Goal: Task Accomplishment & Management: Complete application form

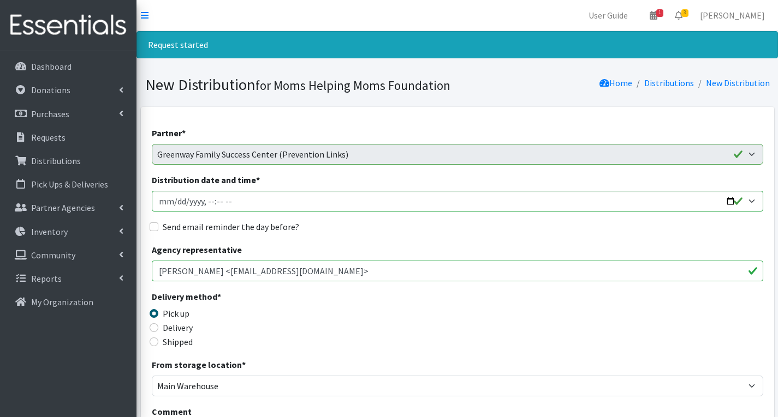
scroll to position [567, 0]
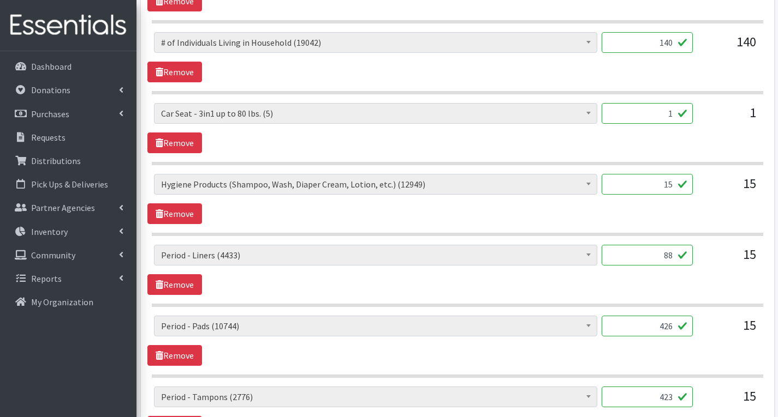
click at [449, 211] on div "# of Children this order will serve (71994) # of Individuals Living in Househol…" at bounding box center [456, 199] width 619 height 50
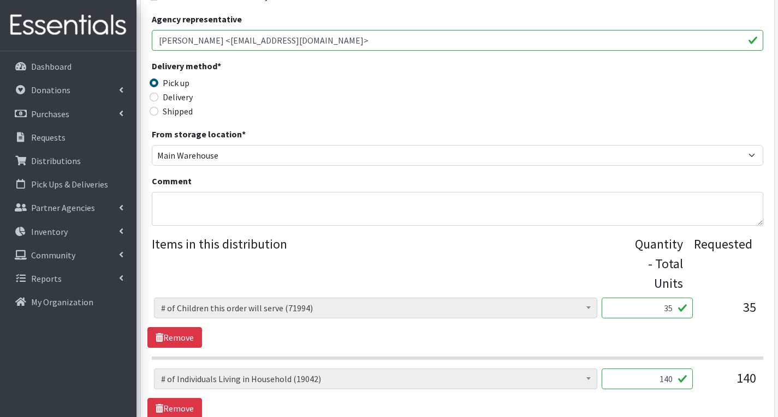
scroll to position [228, 0]
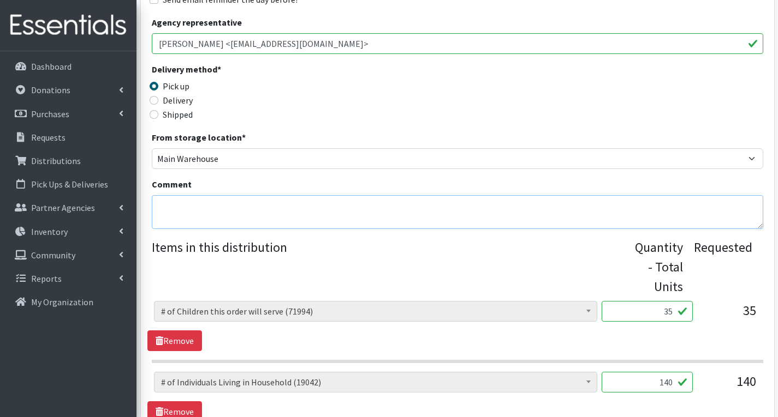
click at [241, 211] on textarea "Comment" at bounding box center [457, 212] width 611 height 34
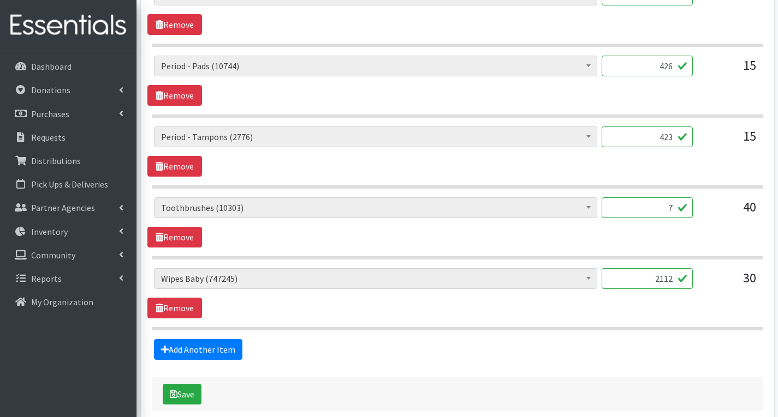
scroll to position [882, 0]
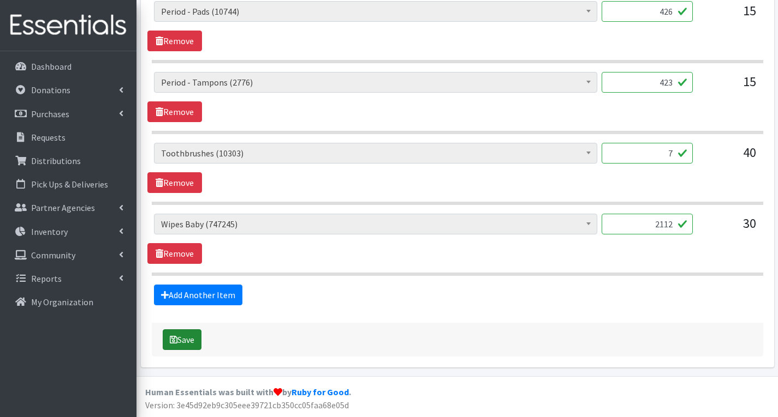
type textarea "MHM- Sorry, we could not fulfill your order exactly as requested due to the una…"
click at [190, 333] on button "Save" at bounding box center [182, 340] width 39 height 21
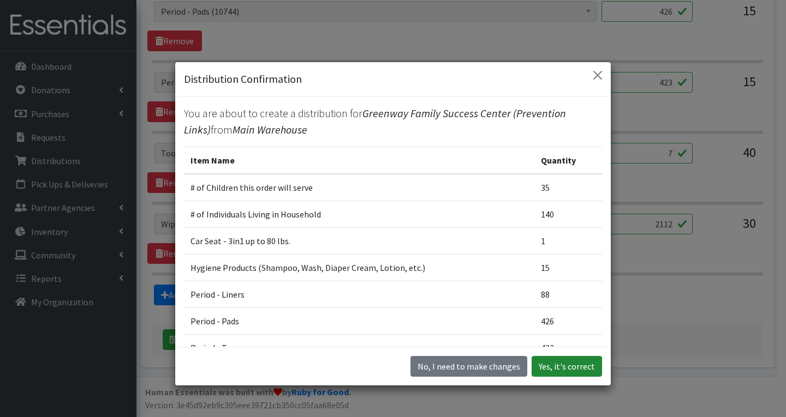
click at [571, 370] on button "Yes, it's correct" at bounding box center [566, 366] width 70 height 21
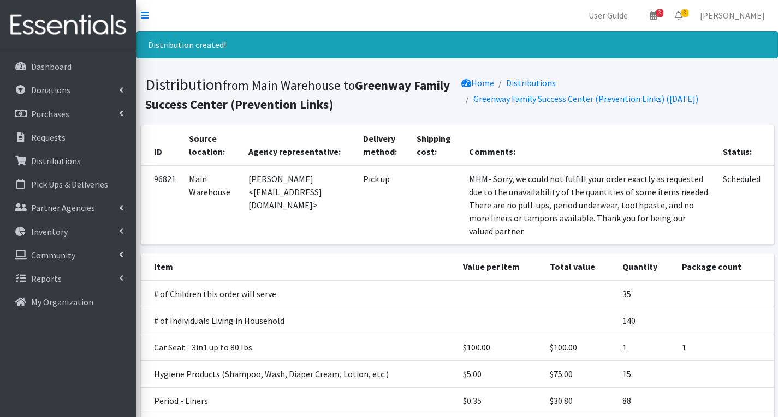
drag, startPoint x: 251, startPoint y: 192, endPoint x: 402, endPoint y: 196, distance: 151.2
click at [356, 196] on td "Stephanie Tencio <stencio.greenwayfsc@preventionlinks.org>" at bounding box center [299, 205] width 115 height 80
copy td "stencio.greenwayfsc@preventionlinks.org"
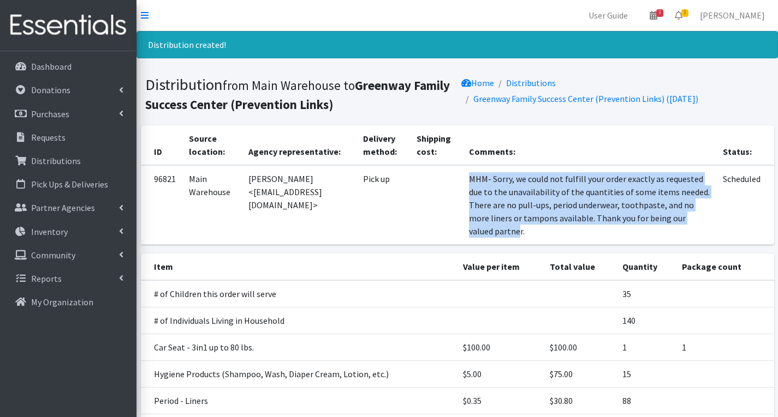
drag, startPoint x: 531, startPoint y: 175, endPoint x: 629, endPoint y: 255, distance: 126.8
click at [629, 245] on td "MHM- Sorry, we could not fulfill your order exactly as requested due to the una…" at bounding box center [589, 205] width 254 height 80
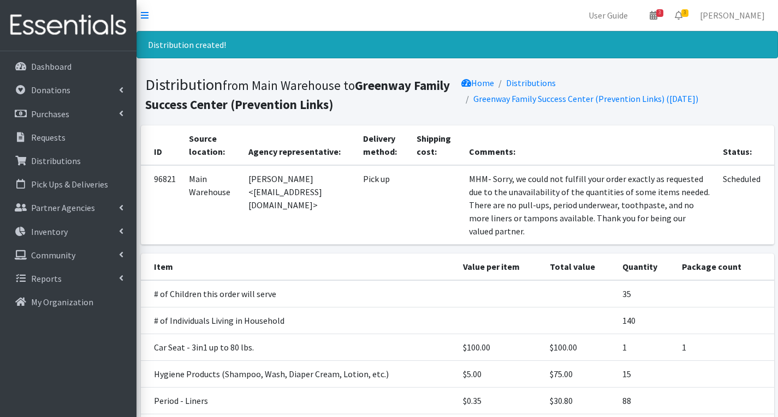
click at [462, 218] on td at bounding box center [436, 205] width 52 height 80
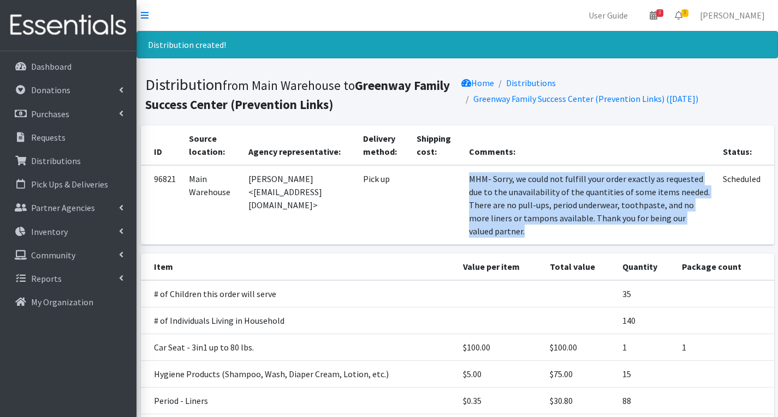
drag, startPoint x: 530, startPoint y: 177, endPoint x: 652, endPoint y: 249, distance: 140.7
click at [652, 245] on td "MHM- Sorry, we could not fulfill your order exactly as requested due to the una…" at bounding box center [589, 205] width 254 height 80
copy td "MHM- Sorry, we could not fulfill your order exactly as requested due to the una…"
click at [688, 12] on span "3" at bounding box center [684, 13] width 7 height 8
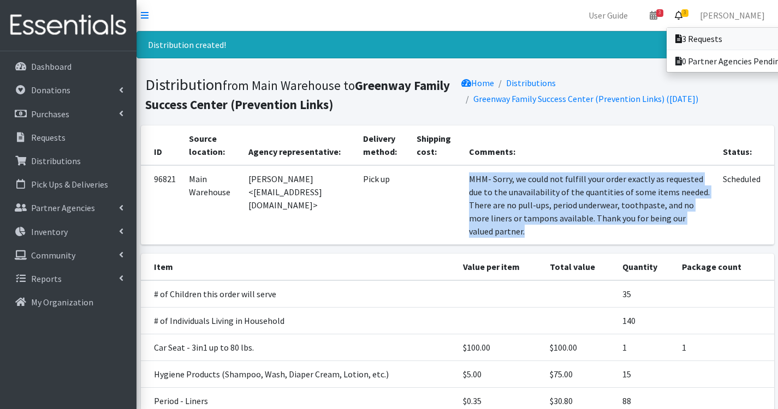
click at [722, 34] on link "3 Requests" at bounding box center [742, 39] width 152 height 22
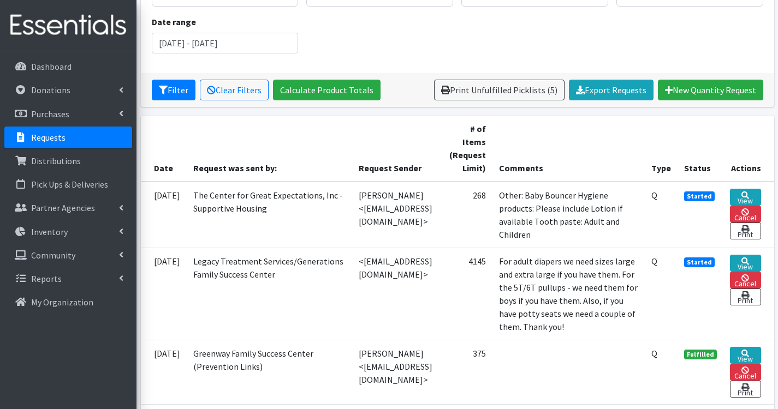
scroll to position [164, 0]
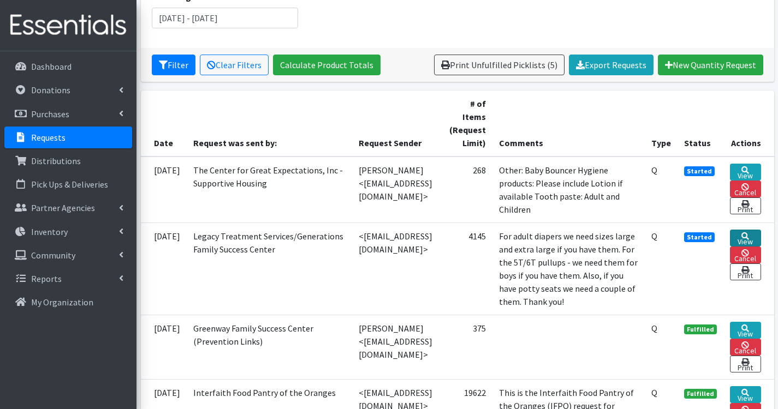
click at [749, 235] on icon at bounding box center [745, 236] width 8 height 8
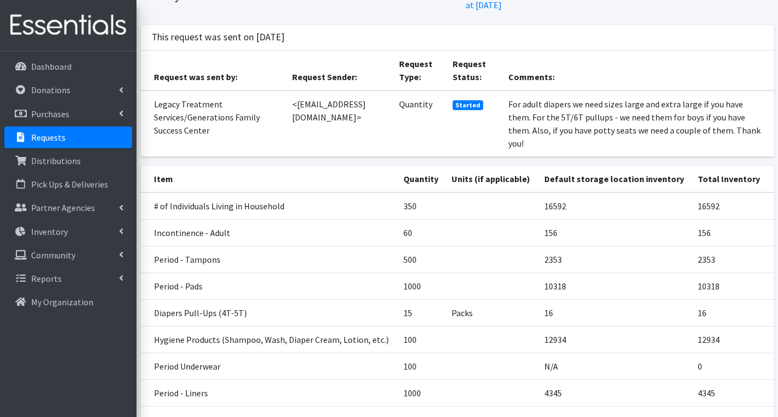
scroll to position [55, 0]
